Goal: Share content: Share content

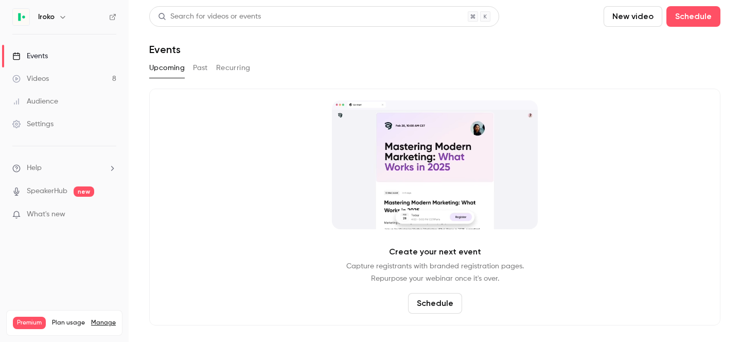
click at [199, 70] on button "Past" at bounding box center [200, 68] width 15 height 16
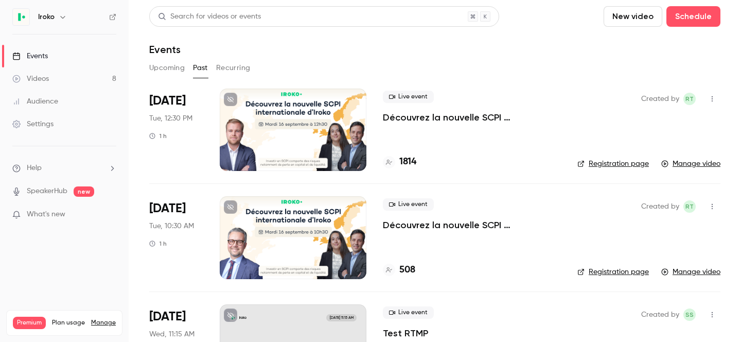
click at [442, 227] on p "Découvrez la nouvelle SCPI internationale d'Iroko" at bounding box center [472, 225] width 178 height 12
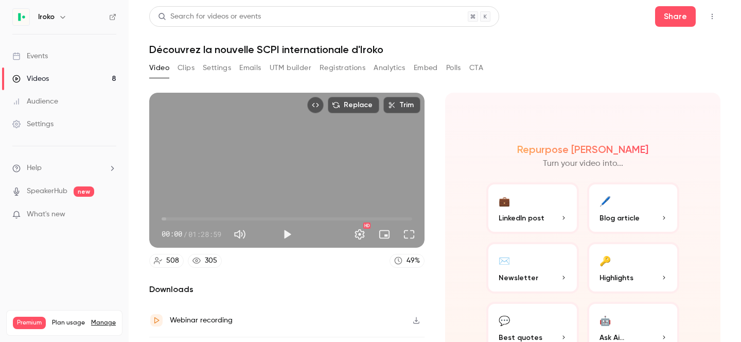
scroll to position [62, 0]
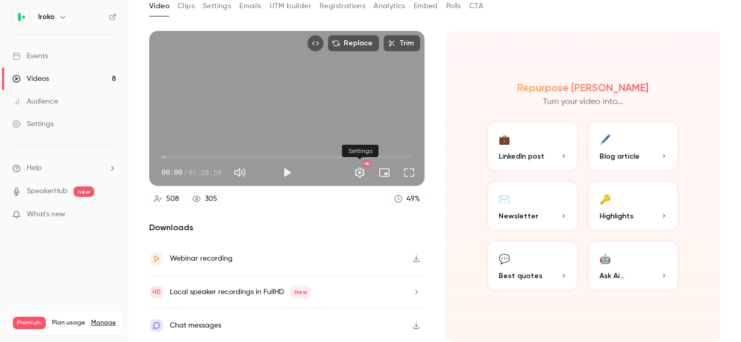
click at [363, 172] on button "Settings" at bounding box center [360, 172] width 21 height 21
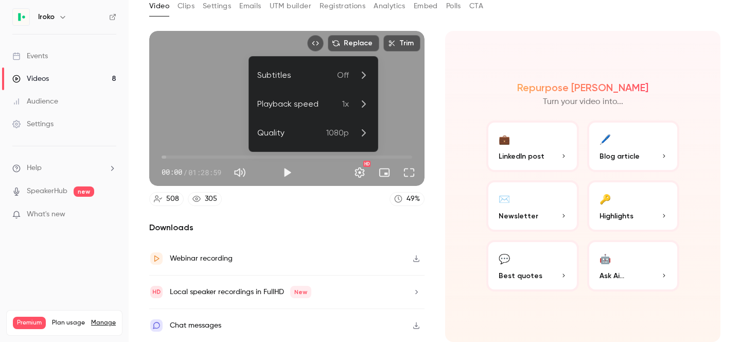
click at [322, 40] on div at bounding box center [370, 171] width 741 height 342
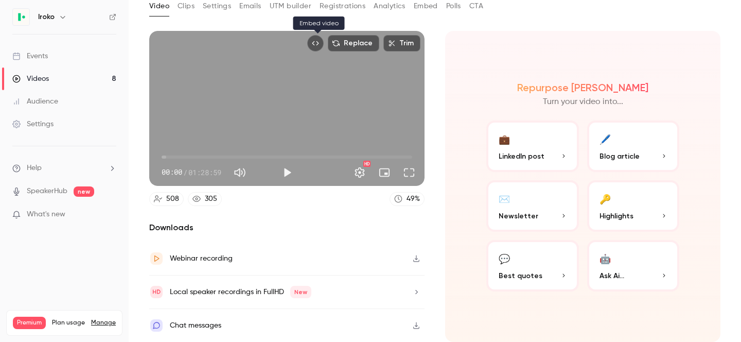
click at [322, 40] on button "Embed video" at bounding box center [315, 43] width 16 height 16
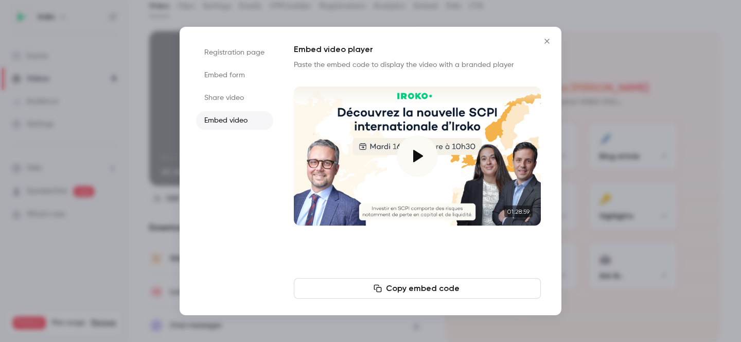
click at [244, 98] on li "Share video" at bounding box center [234, 98] width 77 height 19
click at [423, 287] on button "Copy link" at bounding box center [417, 288] width 247 height 21
